Goal: Task Accomplishment & Management: Use online tool/utility

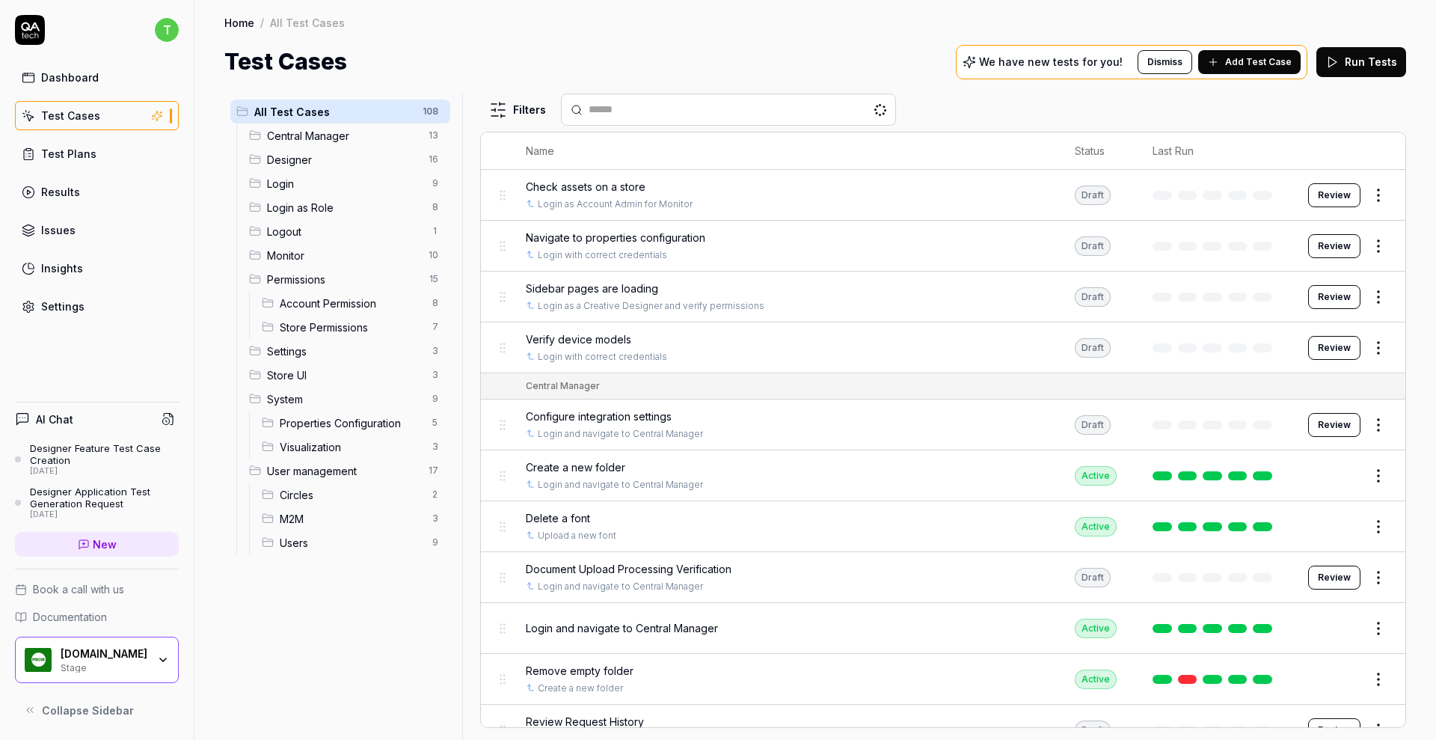
click at [305, 159] on span "Designer" at bounding box center [343, 160] width 153 height 16
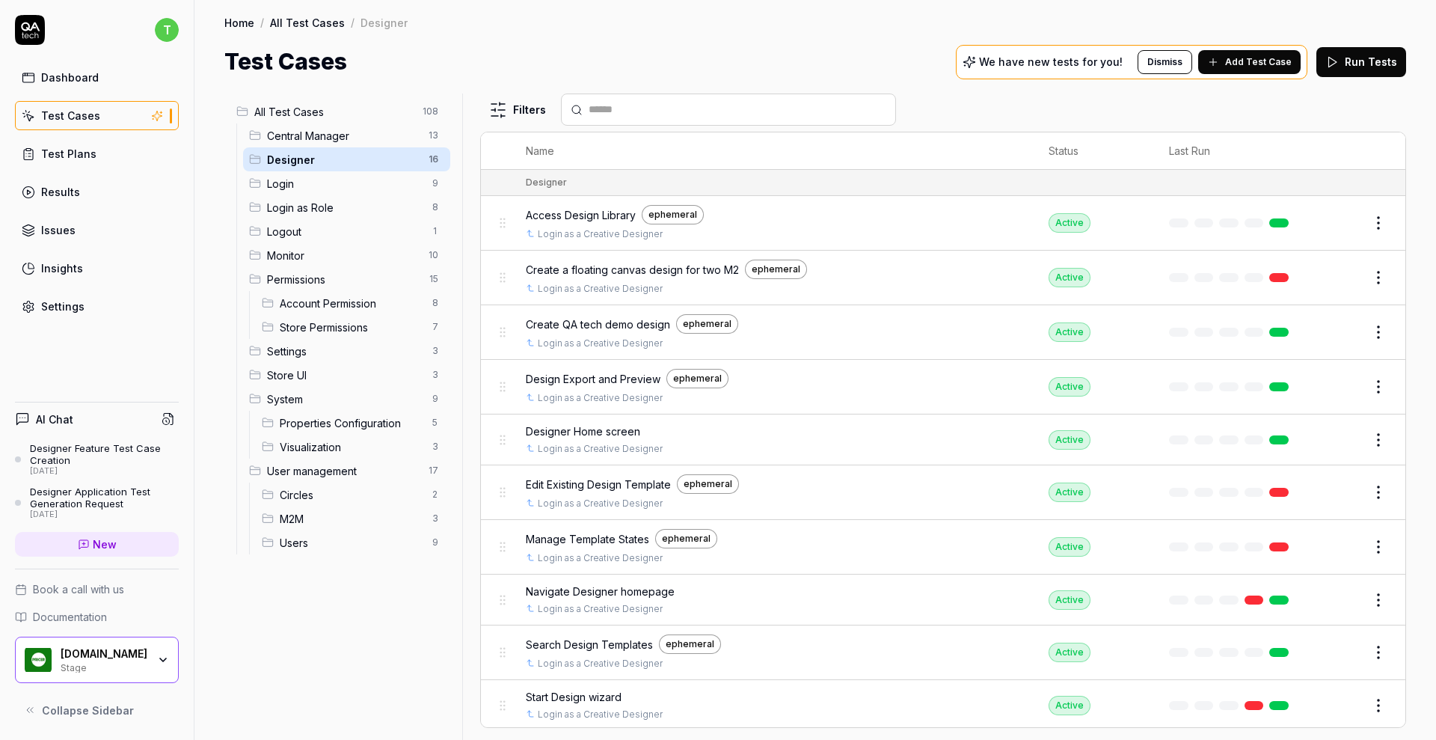
click at [585, 322] on span "Create QA tech demo design" at bounding box center [598, 324] width 144 height 16
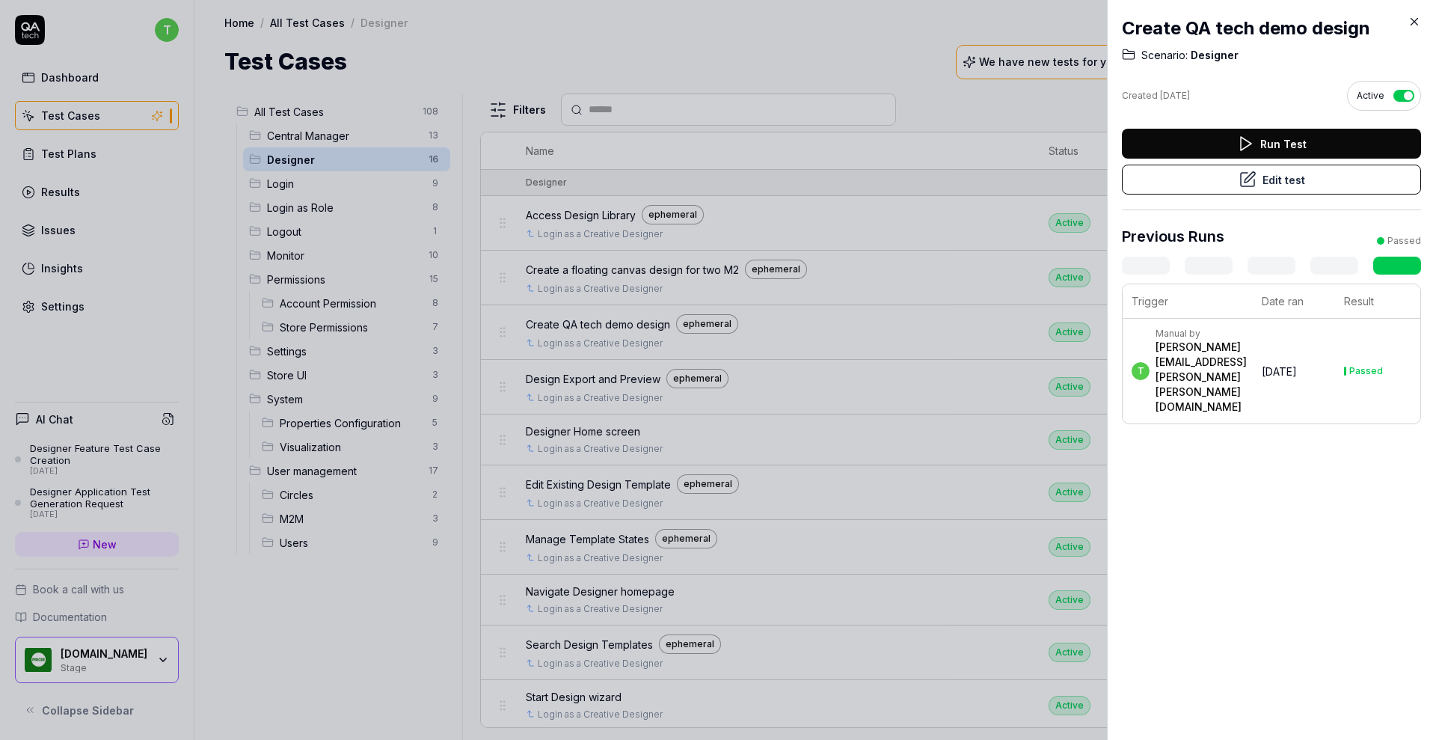
click at [1181, 165] on button "Edit test" at bounding box center [1271, 180] width 299 height 30
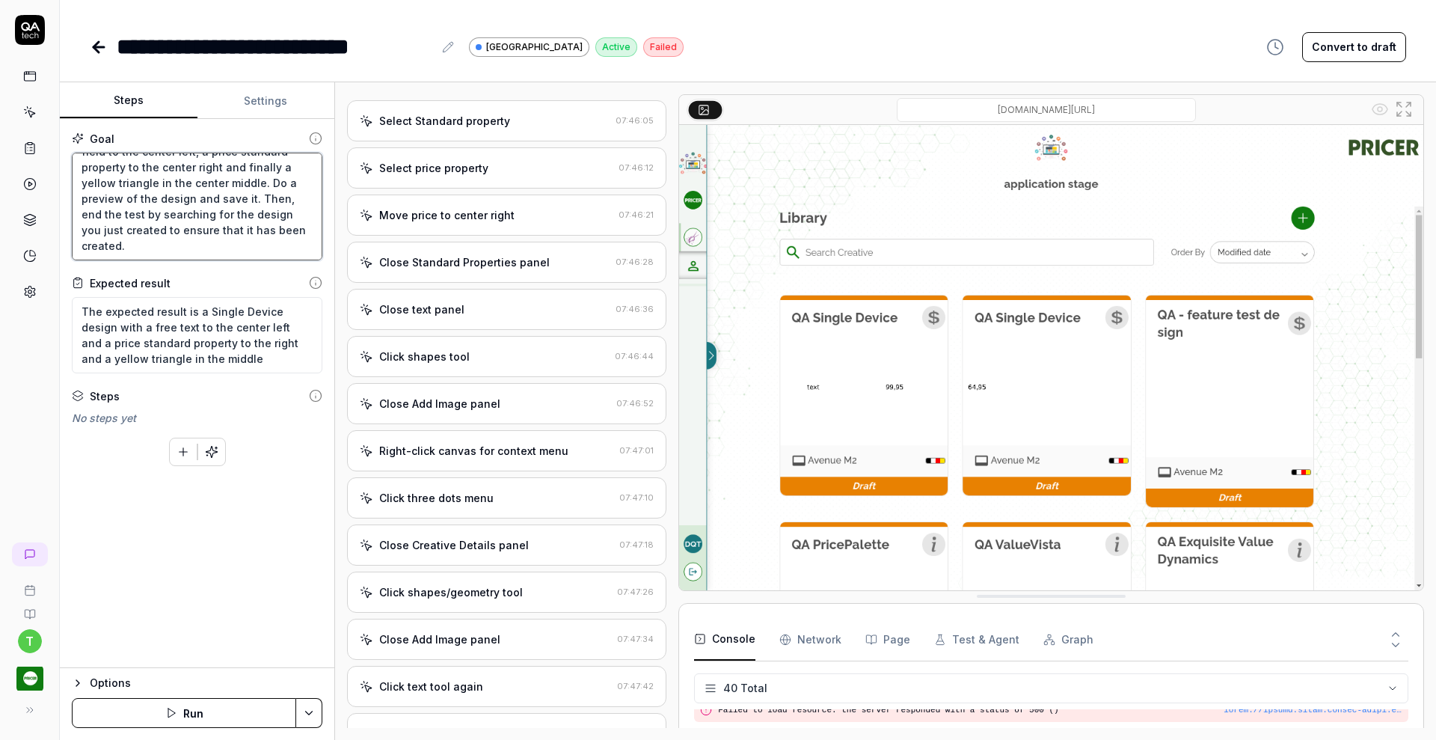
scroll to position [797, 0]
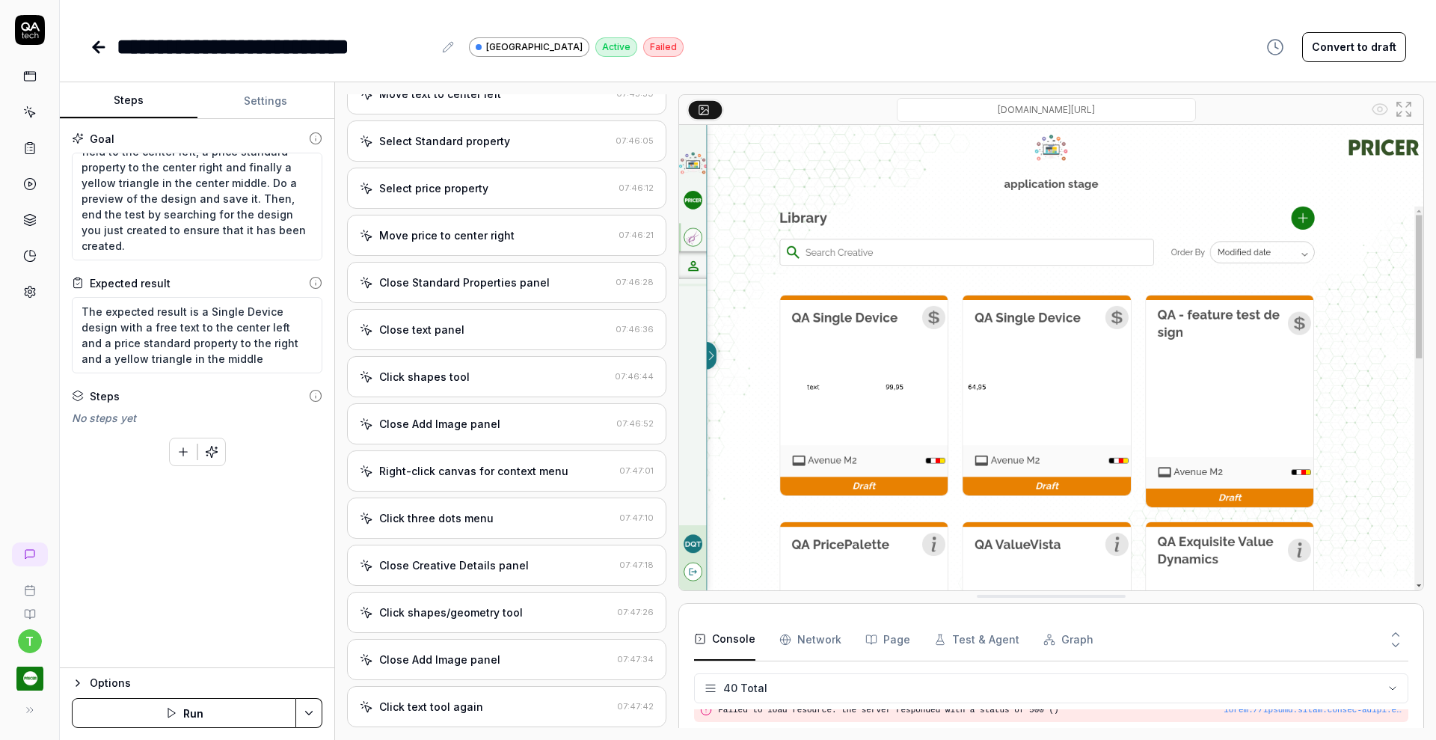
click at [467, 369] on div "Click shapes tool" at bounding box center [484, 377] width 249 height 16
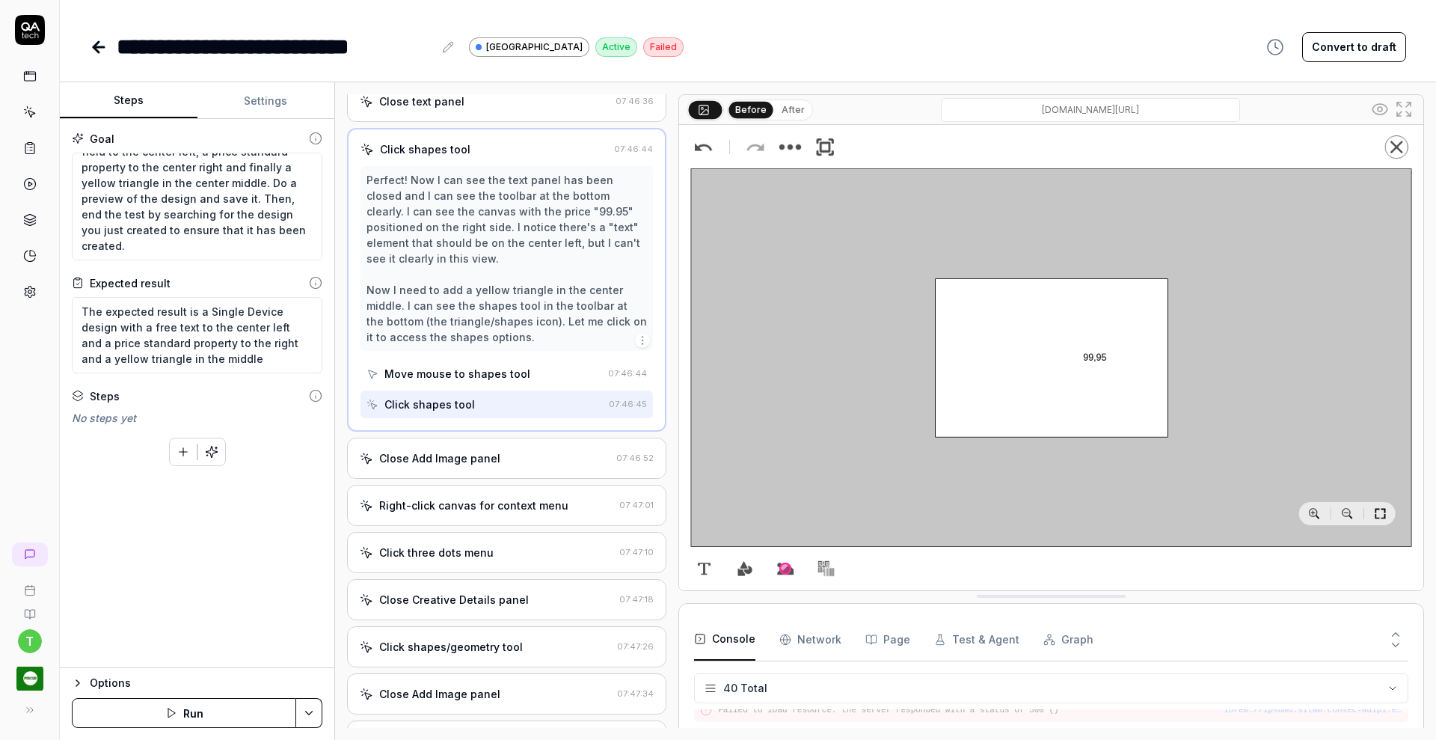
scroll to position [1053, 0]
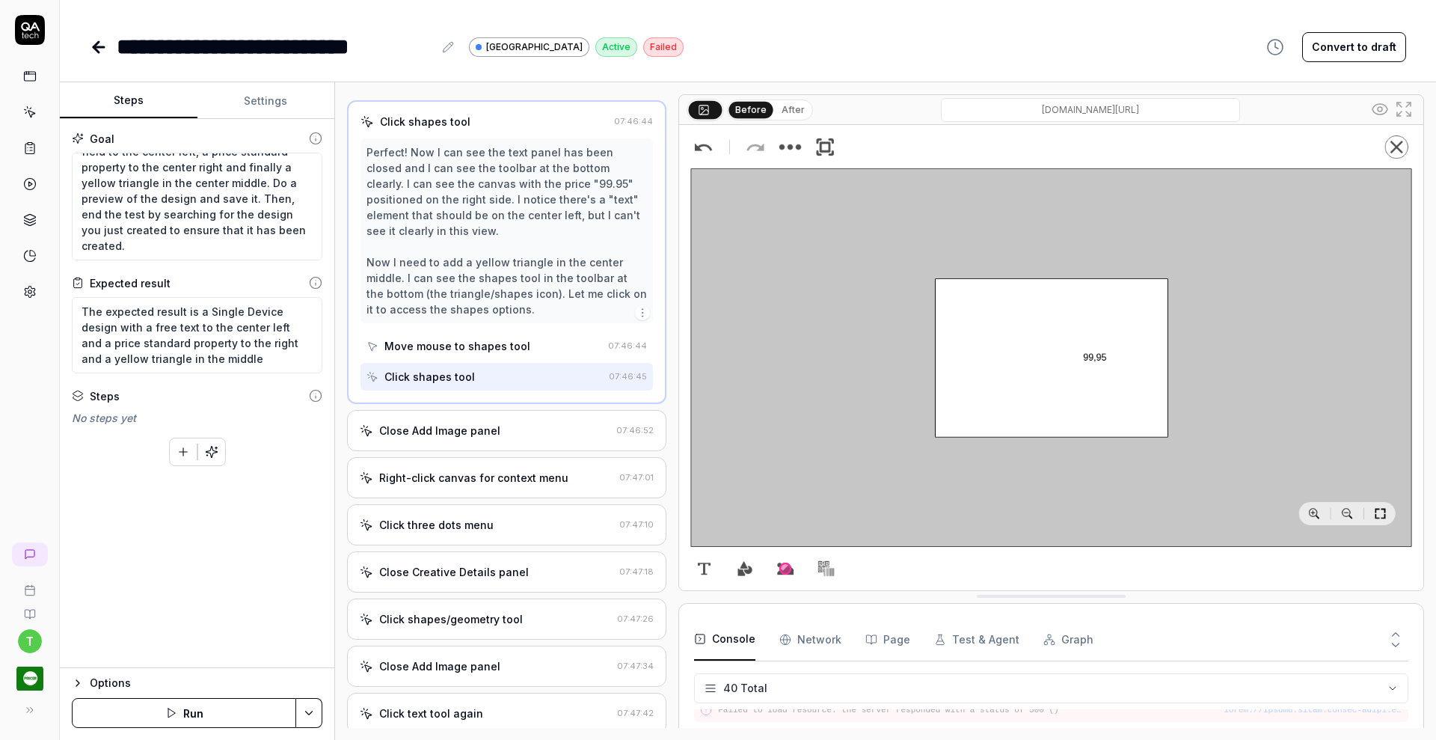
click at [541, 437] on div "Close Add Image panel" at bounding box center [485, 430] width 251 height 16
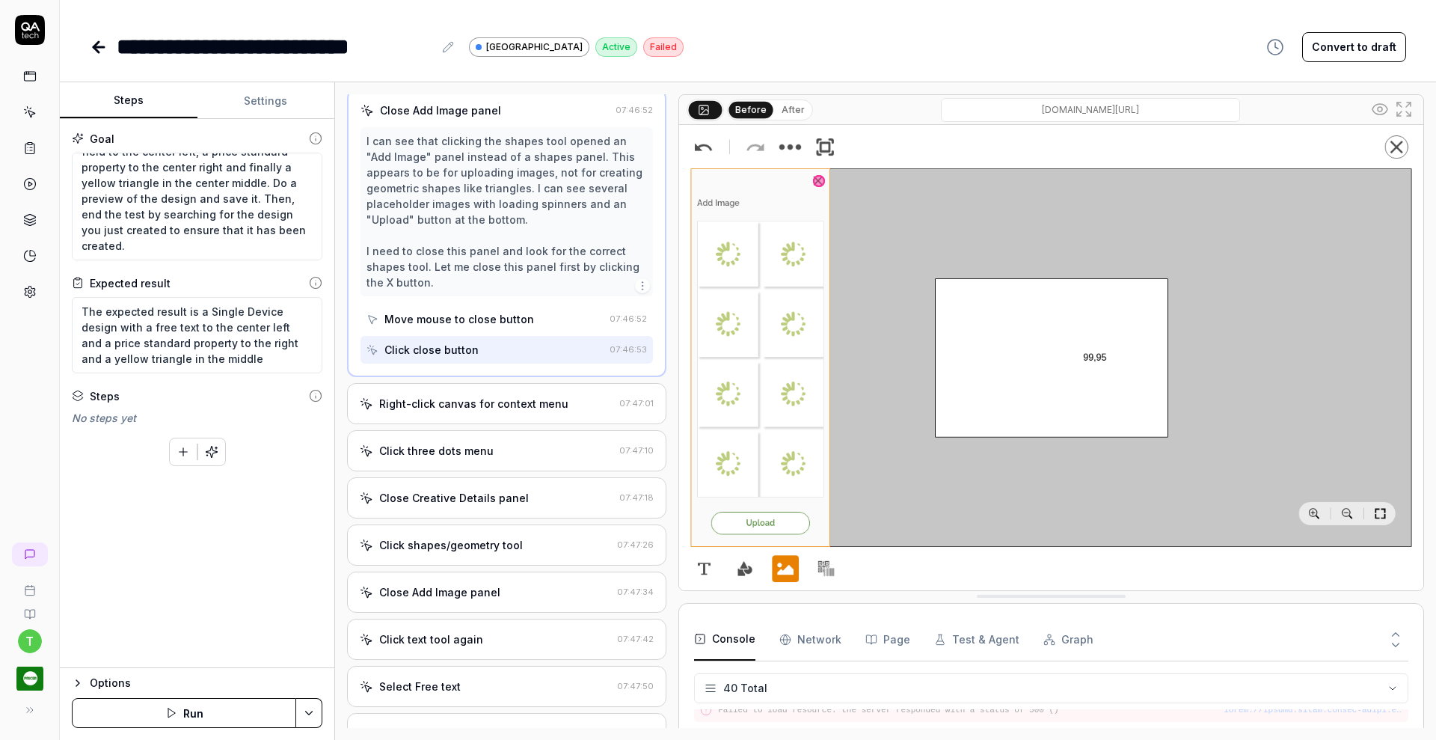
scroll to position [1126, 0]
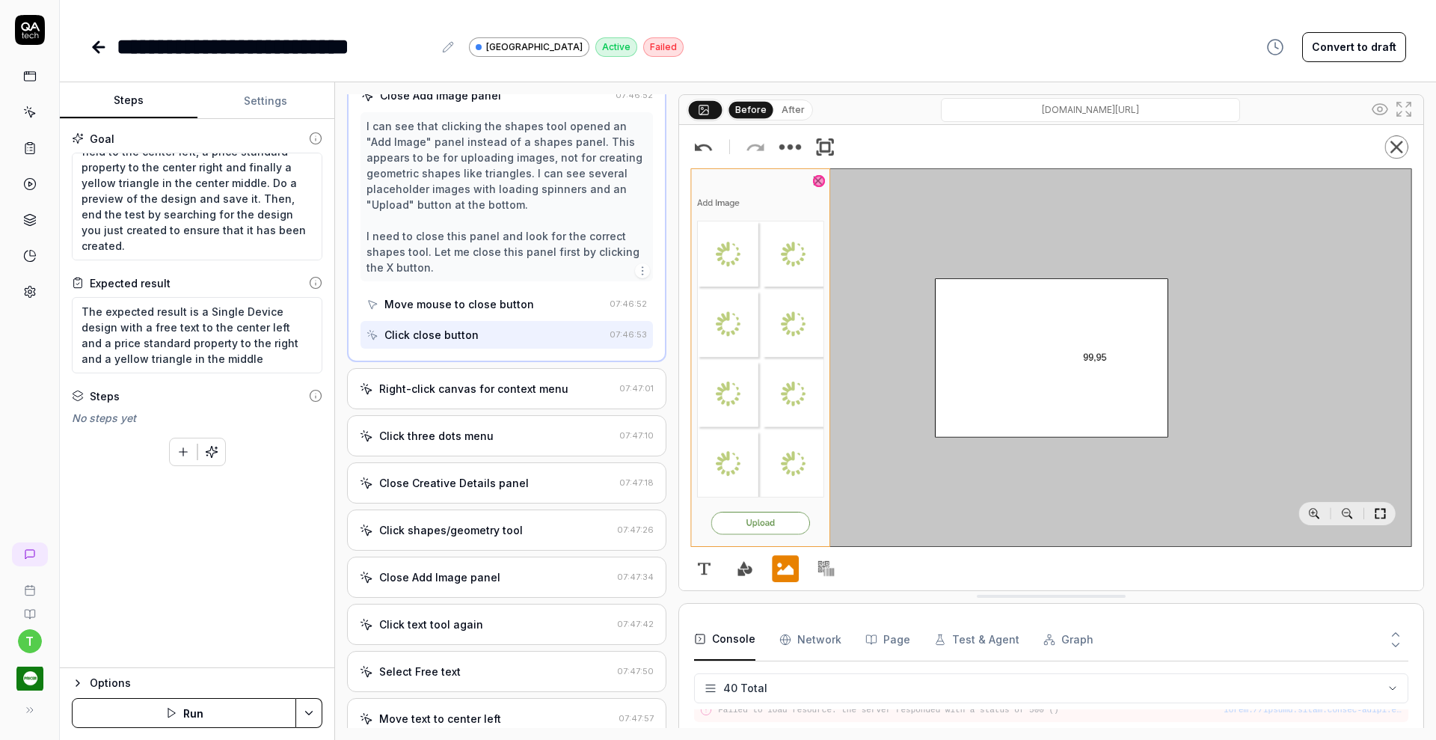
click at [510, 531] on div "Click shapes/geometry tool" at bounding box center [451, 530] width 144 height 16
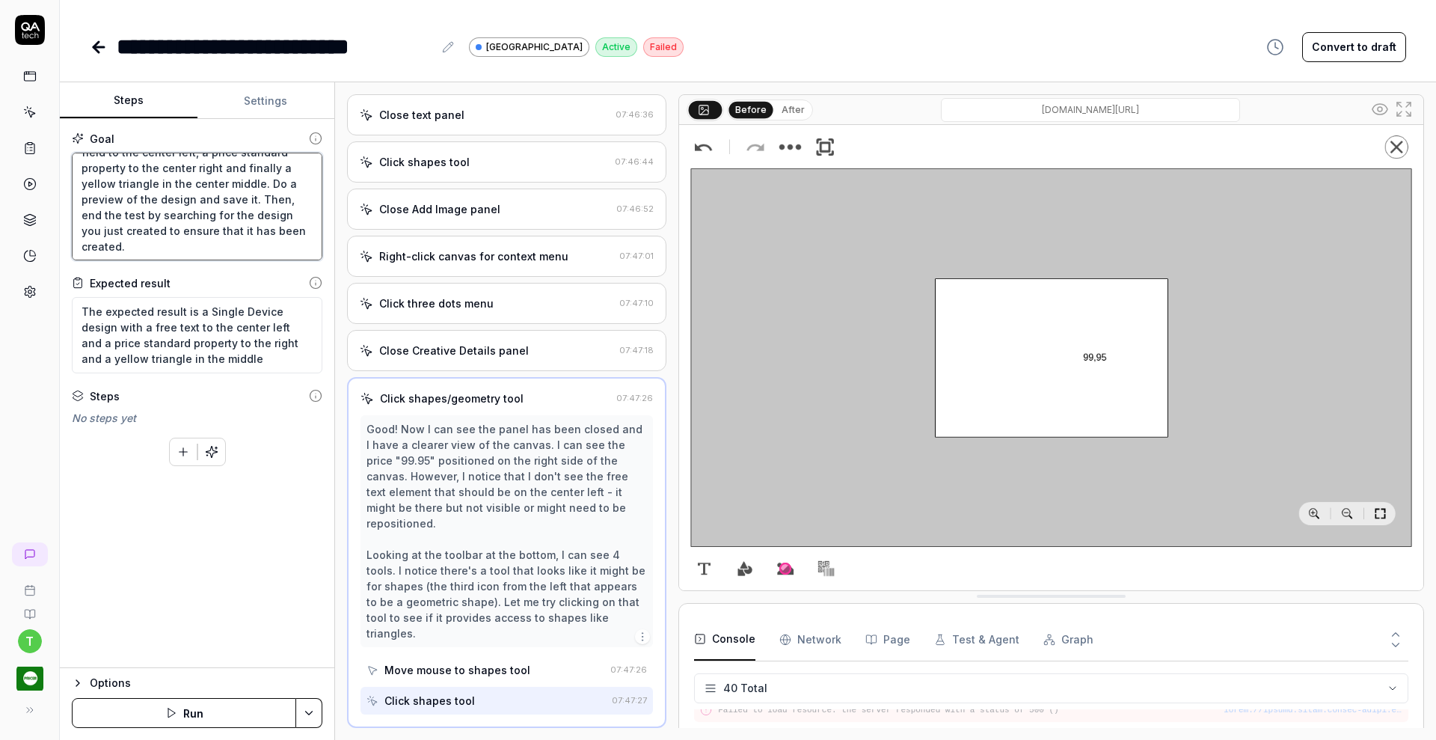
scroll to position [0, 0]
click at [322, 180] on textarea "Create a Price device design for Avenue M2 label with the name "QA Single Devic…" at bounding box center [197, 207] width 251 height 108
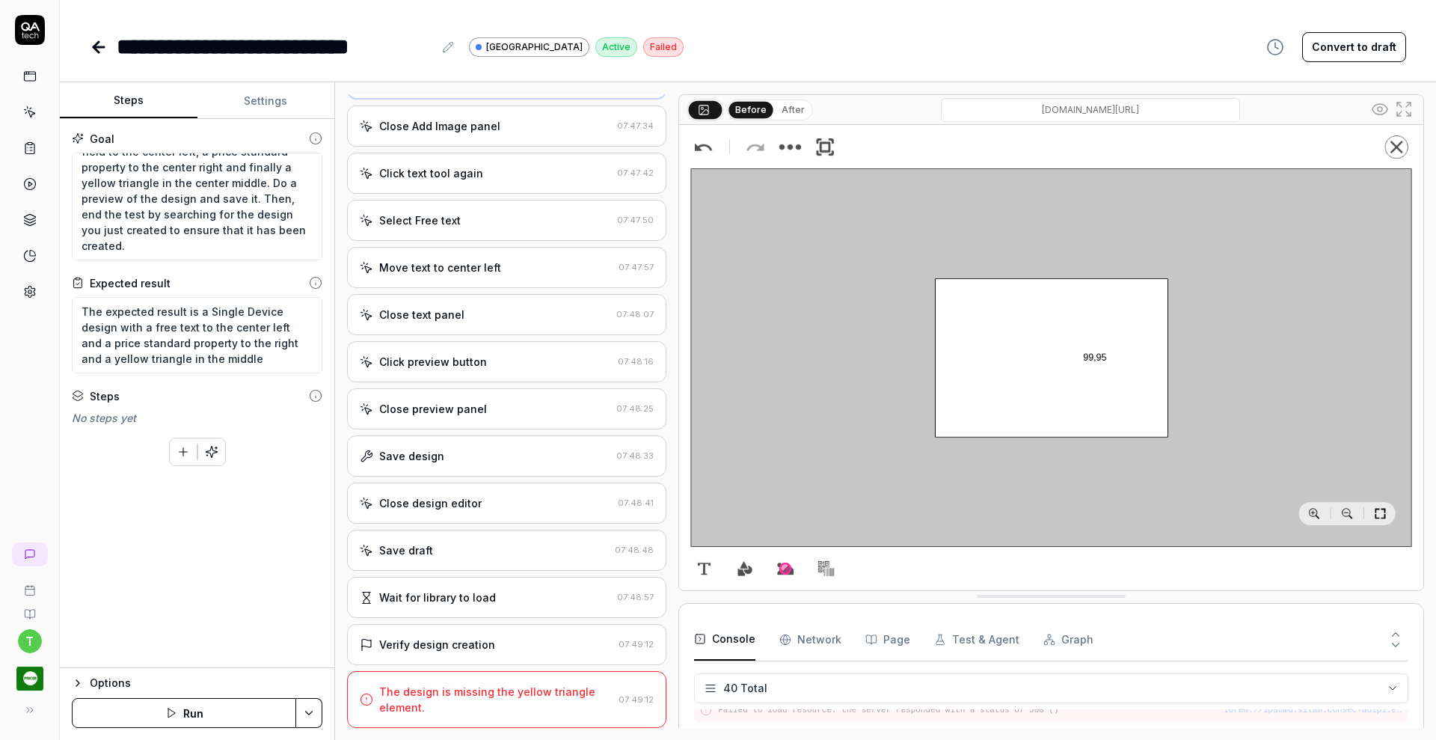
click at [438, 687] on div "The design is missing the yellow triangle element." at bounding box center [495, 698] width 233 height 31
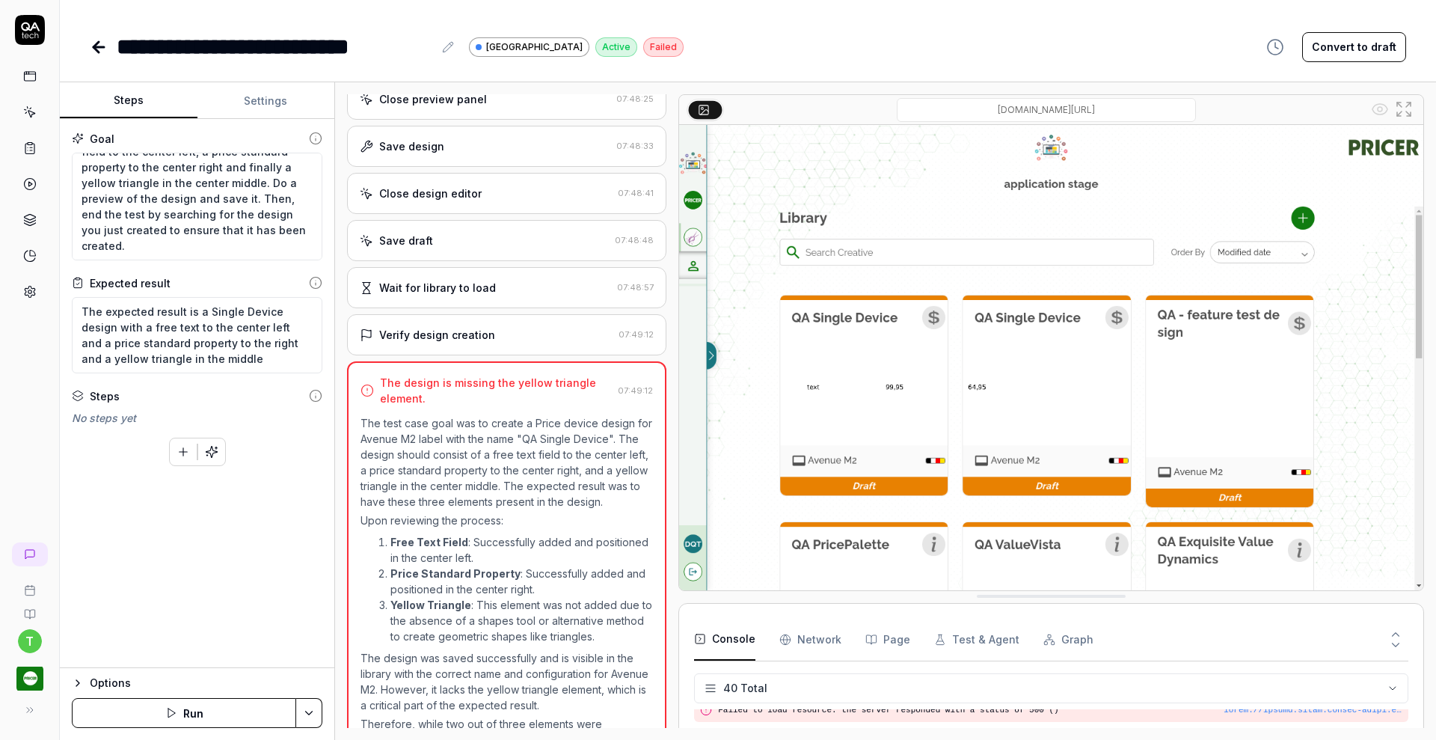
scroll to position [1707, 0]
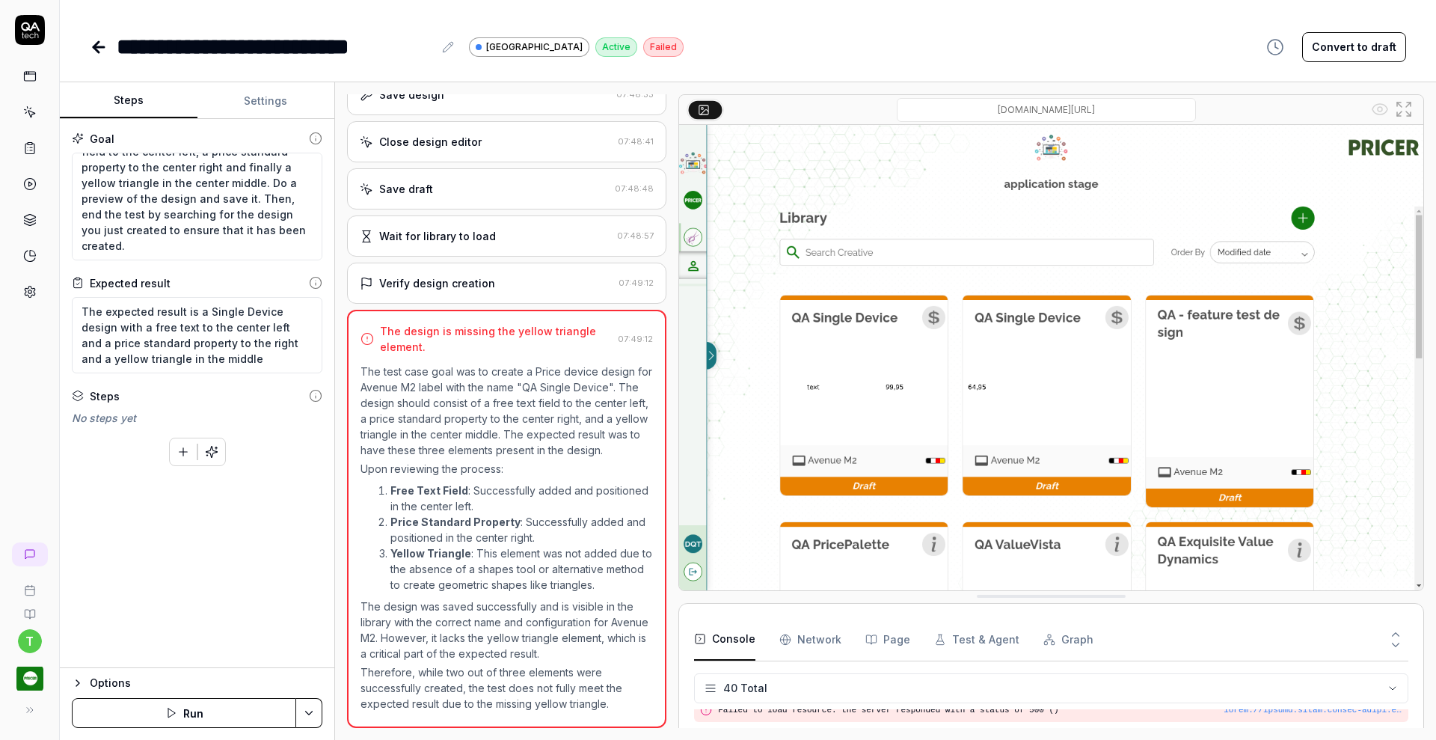
type textarea "*"
click at [96, 49] on icon at bounding box center [95, 47] width 5 height 10
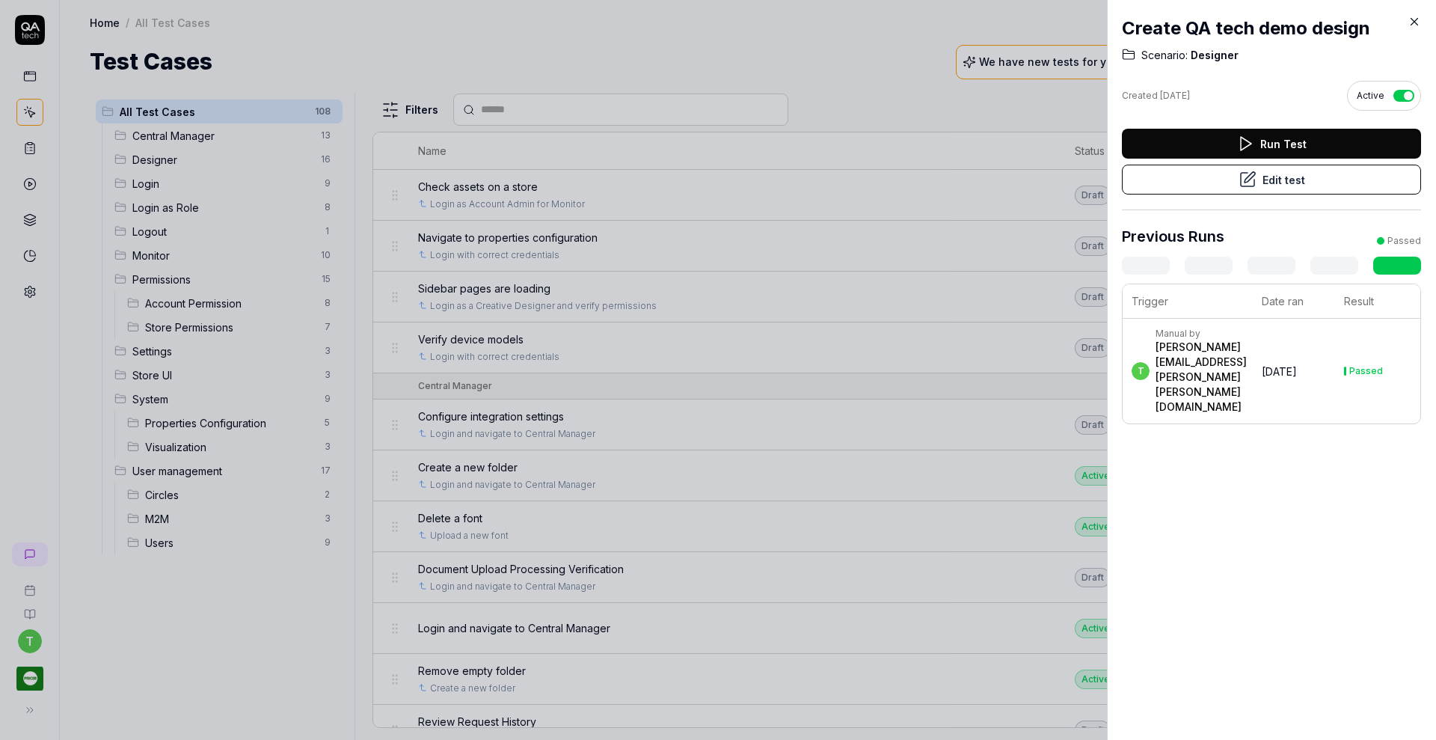
click at [29, 286] on div at bounding box center [718, 370] width 1436 height 740
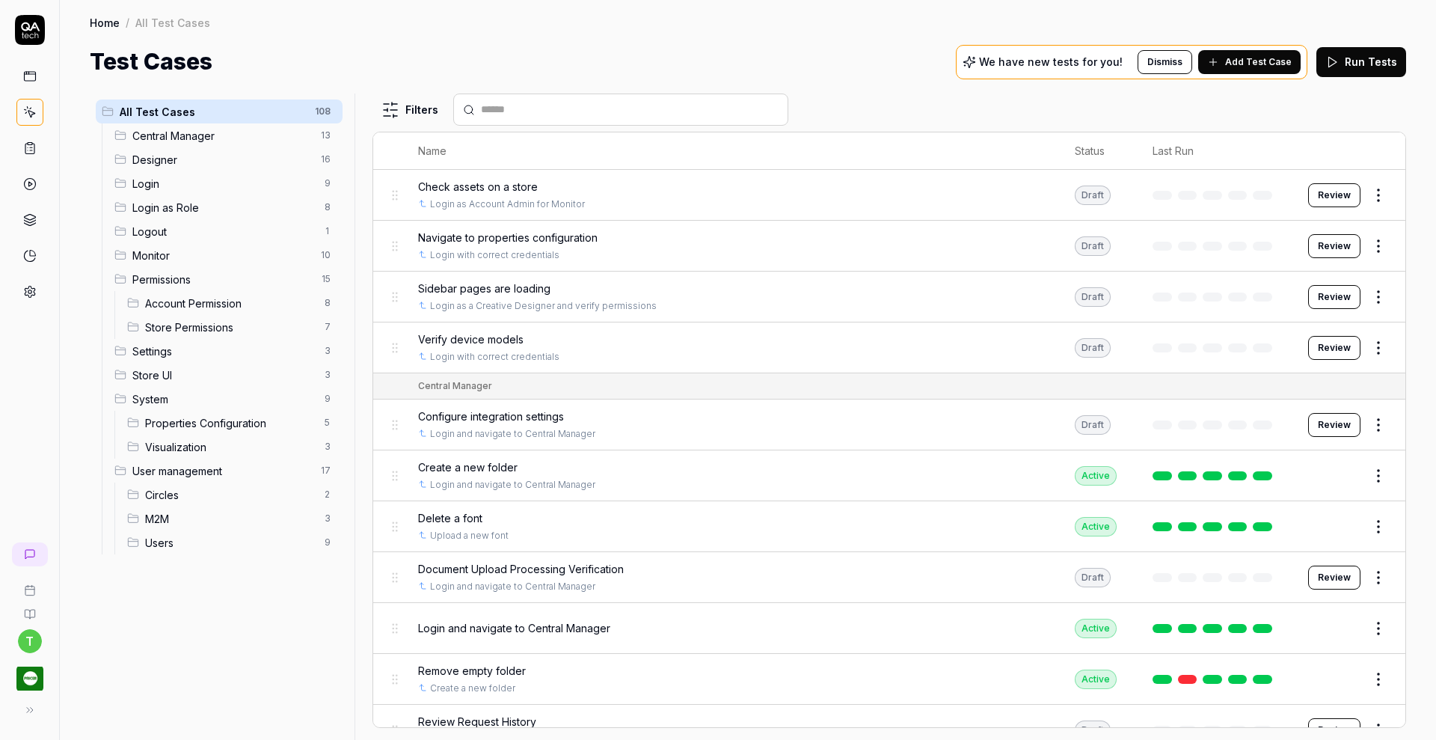
click at [29, 286] on icon at bounding box center [29, 291] width 13 height 13
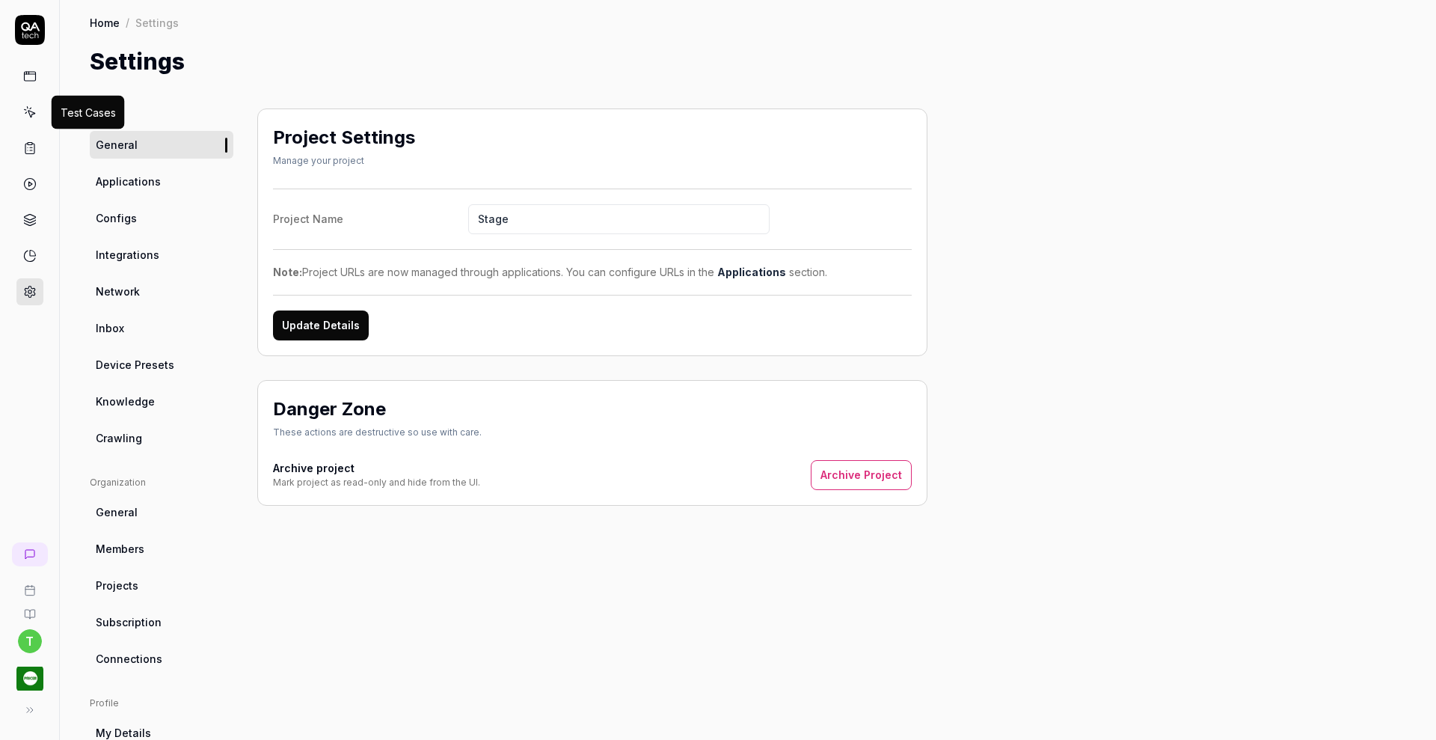
click at [34, 117] on icon at bounding box center [29, 111] width 13 height 13
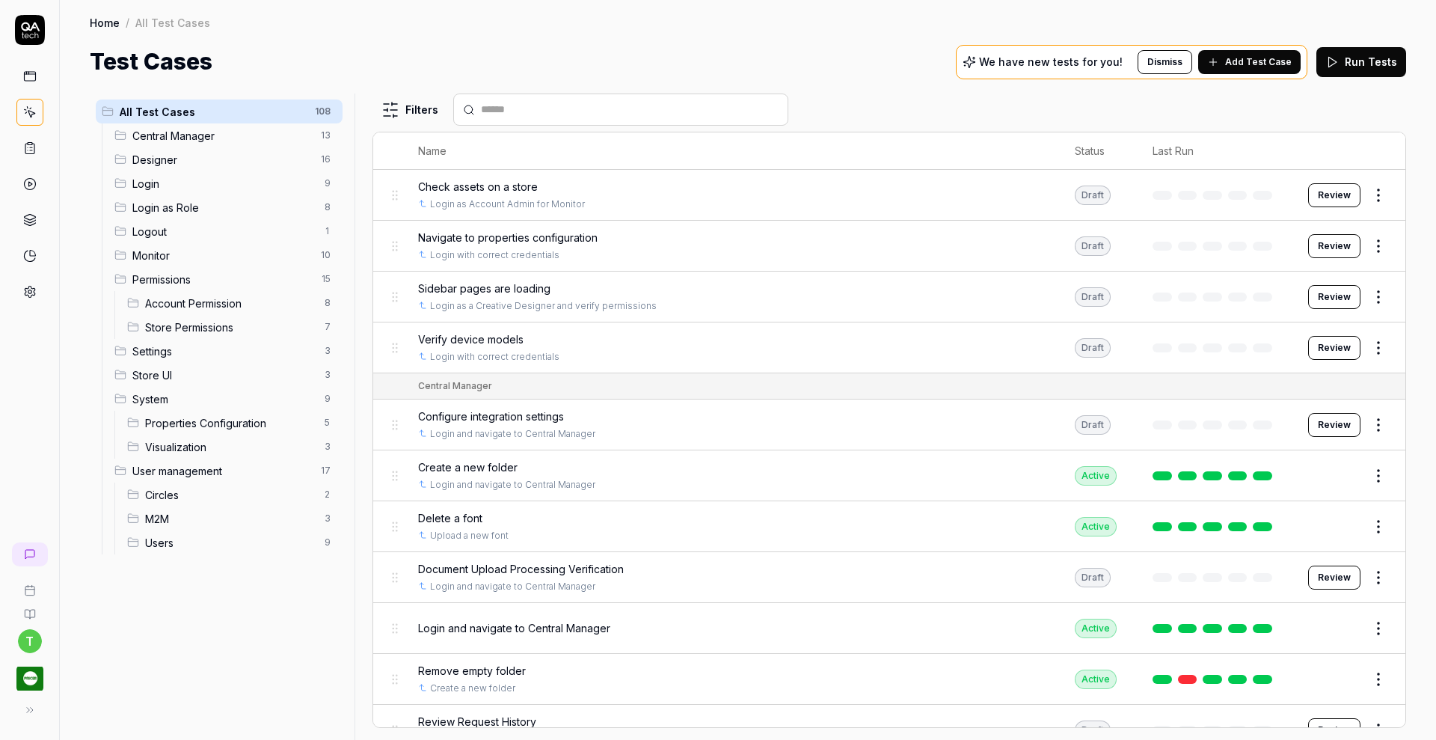
click at [168, 158] on span "Designer" at bounding box center [221, 160] width 179 height 16
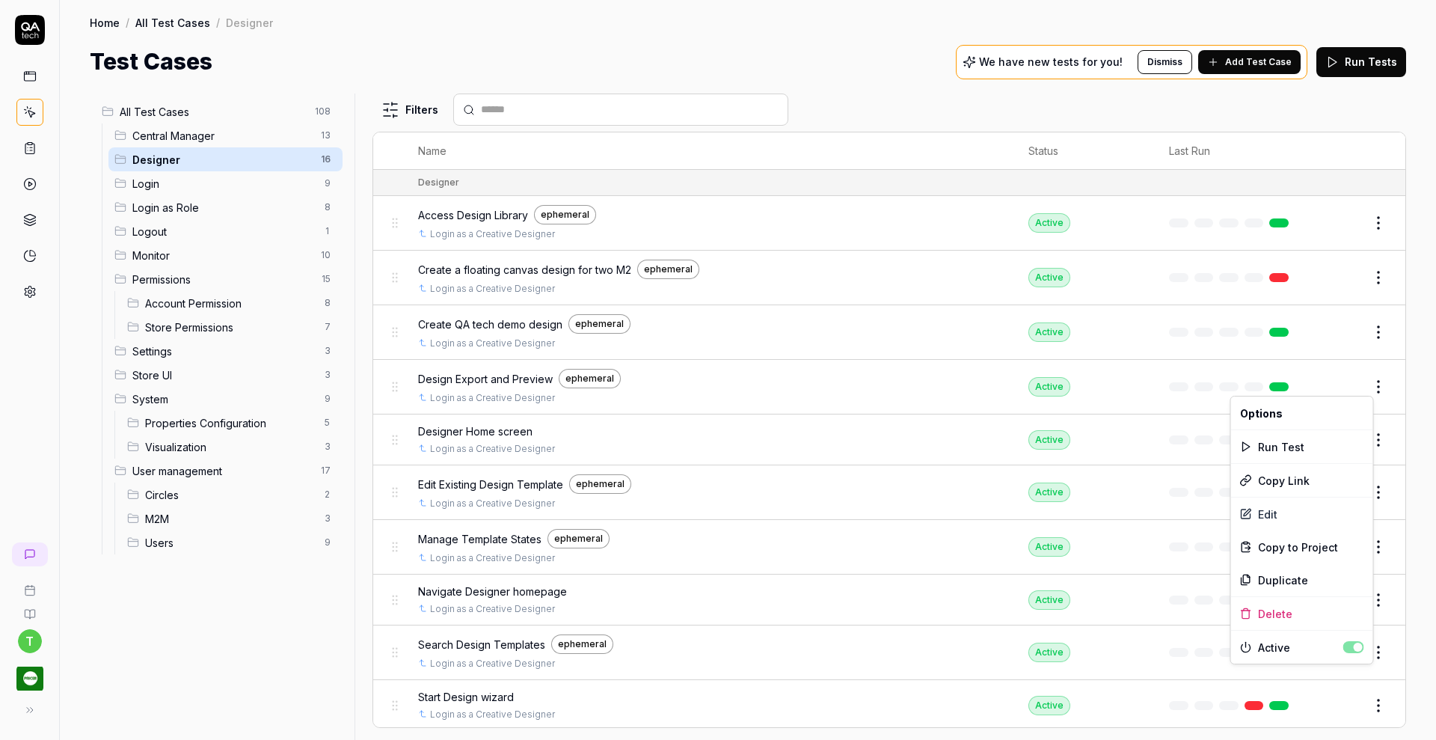
click at [1356, 387] on html "t Home / All Test Cases / Designer Home / All Test Cases / Designer Test Cases …" at bounding box center [718, 370] width 1436 height 740
click at [1270, 608] on div "Delete" at bounding box center [1302, 613] width 142 height 33
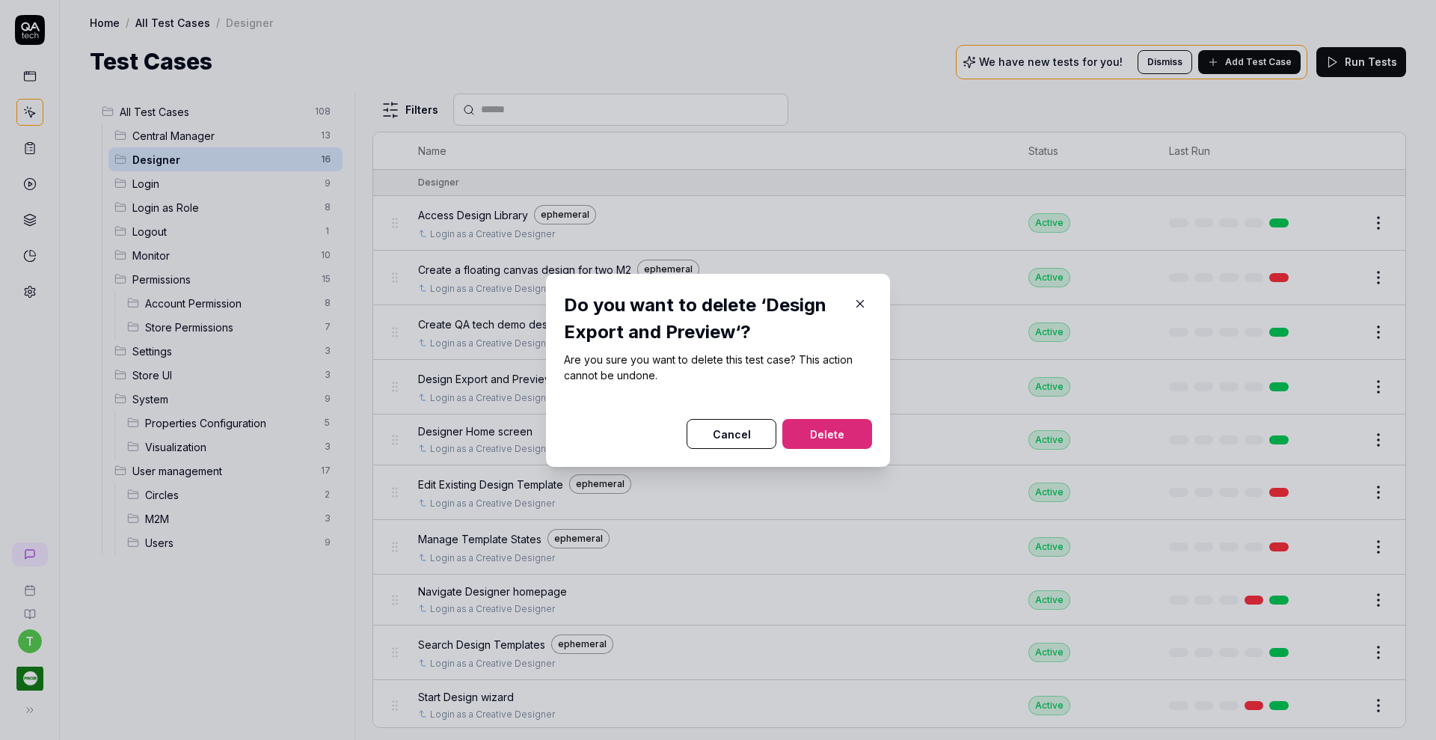
click at [830, 424] on button "Delete" at bounding box center [827, 434] width 90 height 30
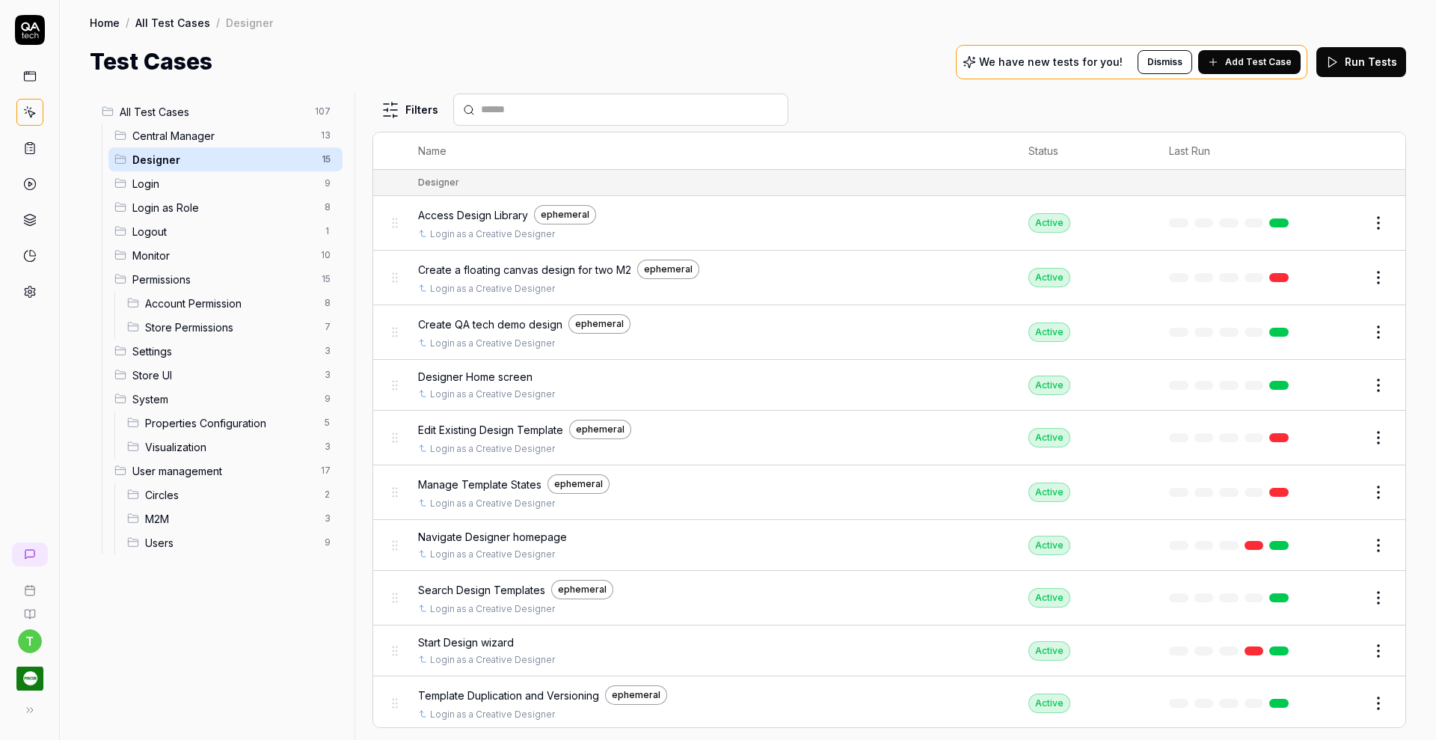
click at [498, 429] on span "Edit Existing Design Template" at bounding box center [490, 430] width 145 height 16
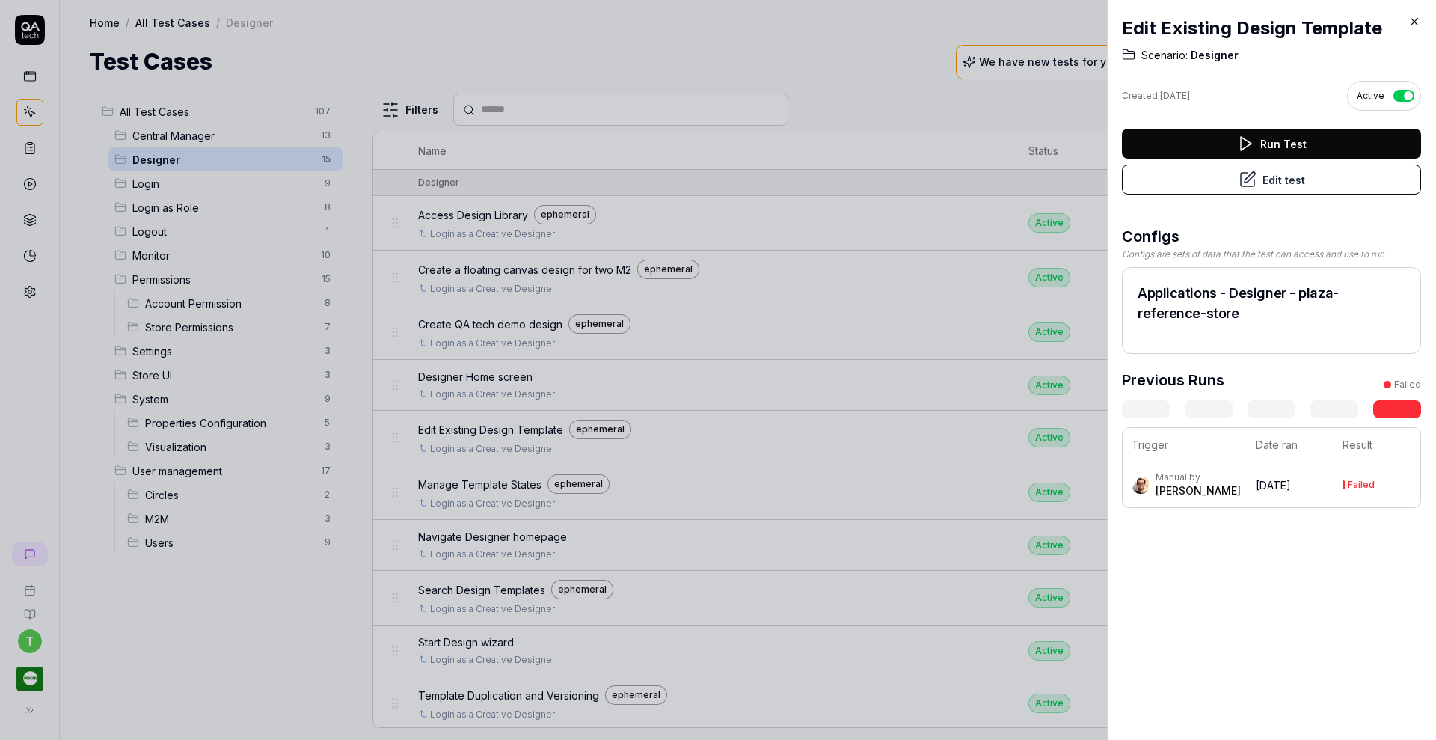
click at [1419, 21] on icon at bounding box center [1413, 21] width 13 height 13
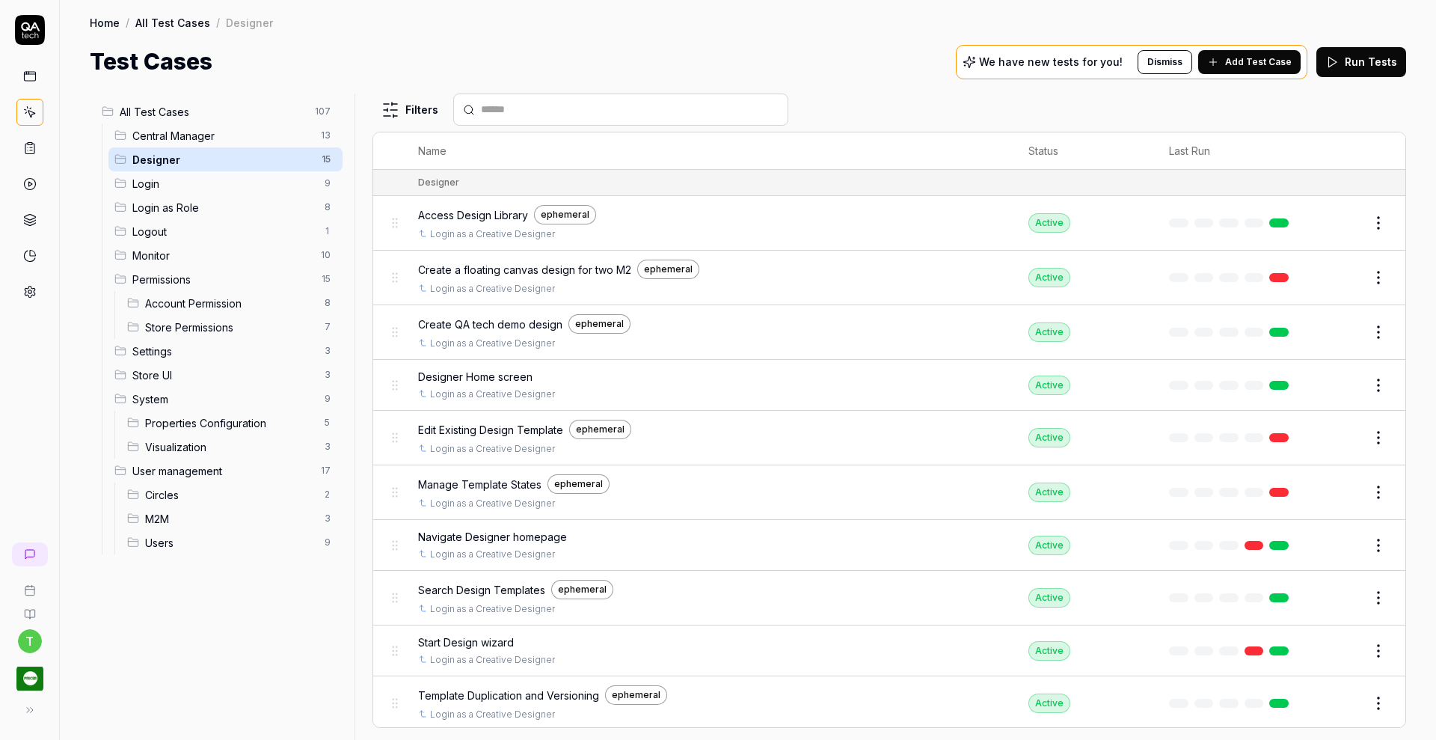
click at [28, 292] on circle at bounding box center [30, 292] width 4 height 4
